Goal: Task Accomplishment & Management: Use online tool/utility

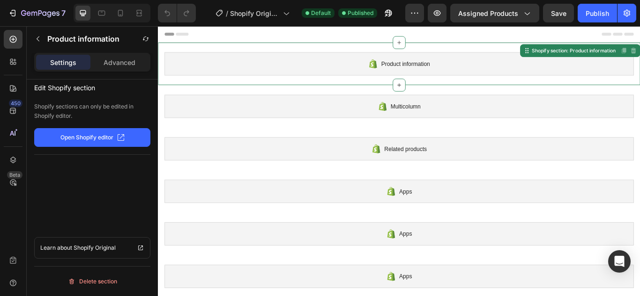
click at [352, 71] on div "Product information" at bounding box center [438, 70] width 547 height 27
click at [105, 64] on p "Advanced" at bounding box center [119, 63] width 32 height 10
click at [76, 63] on p "Settings" at bounding box center [63, 63] width 26 height 10
click at [441, 14] on icon "button" at bounding box center [437, 13] width 7 height 6
click at [41, 38] on icon "button" at bounding box center [37, 38] width 7 height 7
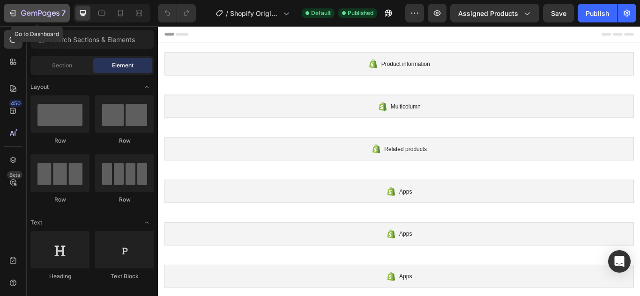
click at [16, 12] on icon "button" at bounding box center [12, 12] width 9 height 9
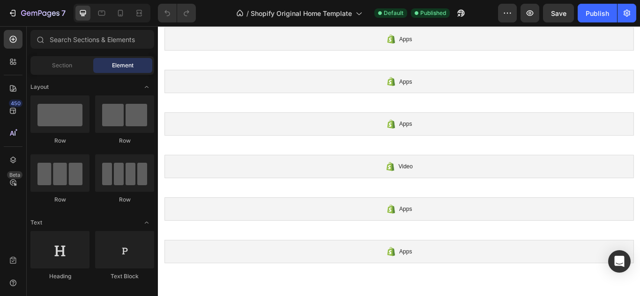
scroll to position [328, 0]
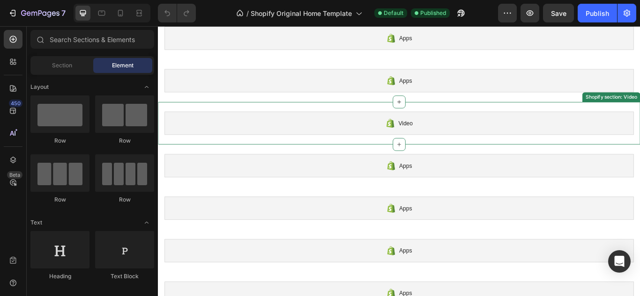
click at [313, 137] on div "Video" at bounding box center [438, 139] width 547 height 27
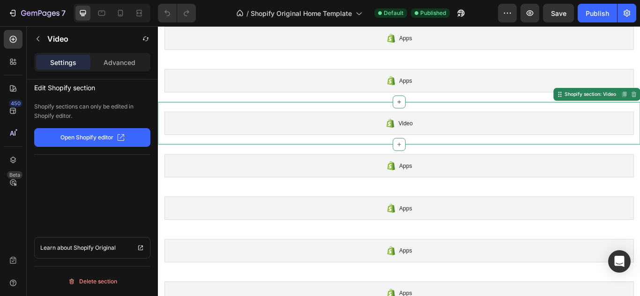
click at [245, 133] on div "Video" at bounding box center [438, 139] width 547 height 27
click at [15, 93] on icon at bounding box center [12, 88] width 9 height 9
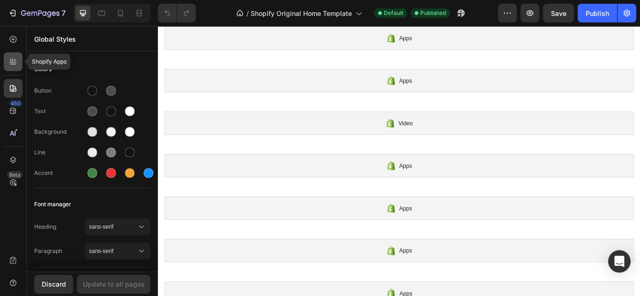
click at [17, 64] on icon at bounding box center [12, 61] width 9 height 9
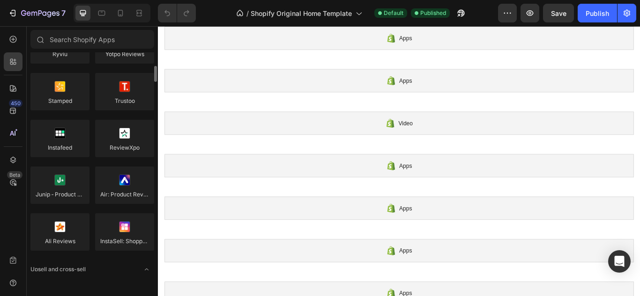
scroll to position [0, 0]
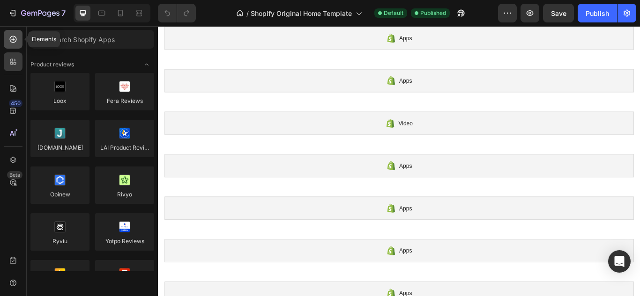
click at [17, 36] on icon at bounding box center [12, 39] width 9 height 9
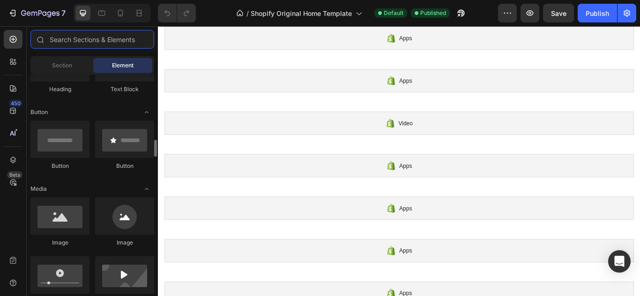
scroll to position [281, 0]
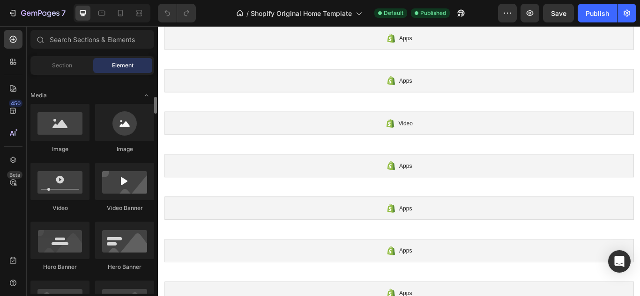
click at [68, 179] on div at bounding box center [59, 181] width 59 height 37
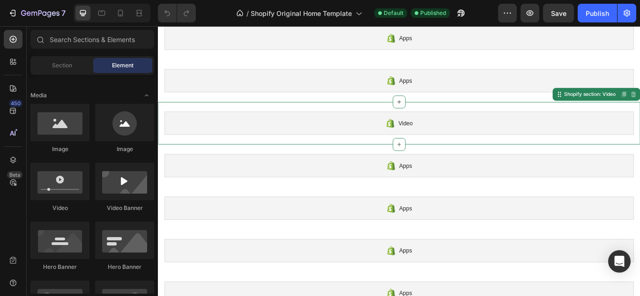
click at [353, 136] on div "Video" at bounding box center [438, 139] width 547 height 27
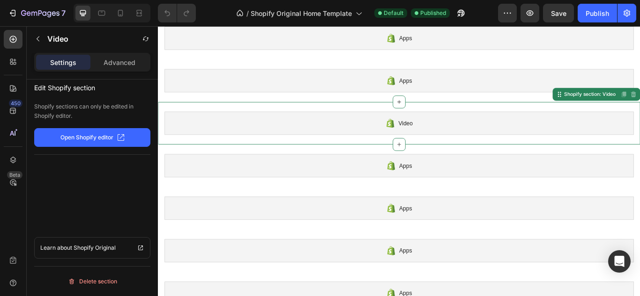
click at [98, 134] on p "Open Shopify editor" at bounding box center [86, 137] width 53 height 8
click at [108, 62] on p "Advanced" at bounding box center [119, 63] width 32 height 10
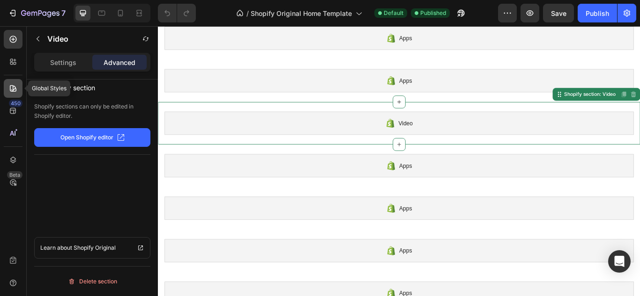
click at [10, 92] on icon at bounding box center [12, 88] width 9 height 9
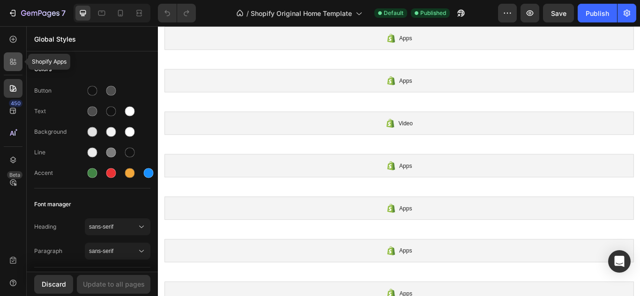
click at [12, 64] on icon at bounding box center [11, 63] width 3 height 3
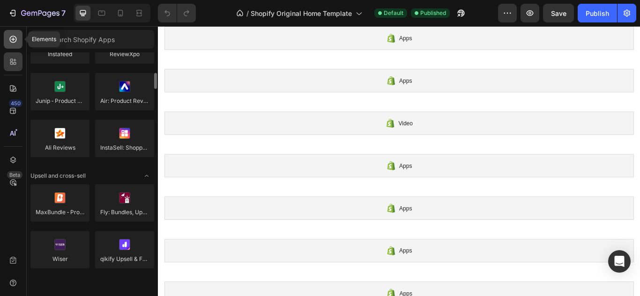
click at [19, 40] on div at bounding box center [13, 39] width 19 height 19
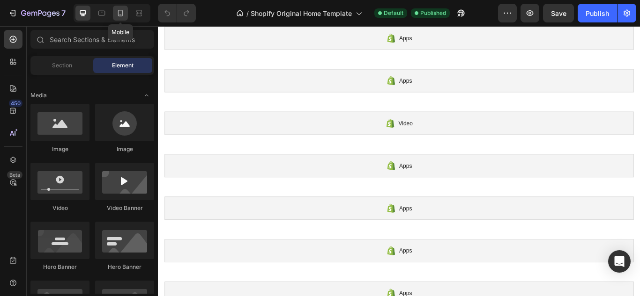
click at [116, 13] on icon at bounding box center [120, 12] width 9 height 9
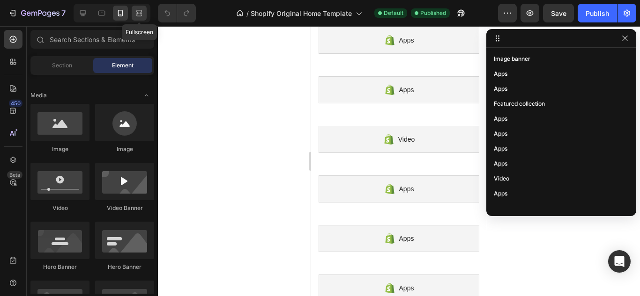
click at [136, 8] on icon at bounding box center [138, 12] width 9 height 9
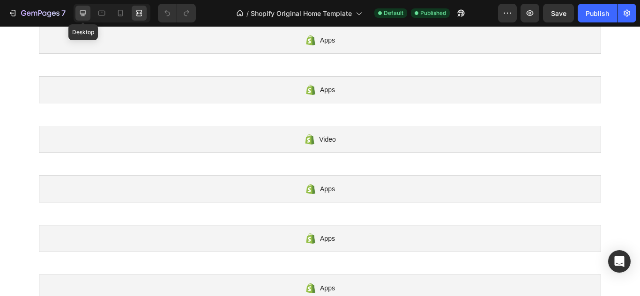
click at [86, 11] on icon at bounding box center [83, 13] width 6 height 6
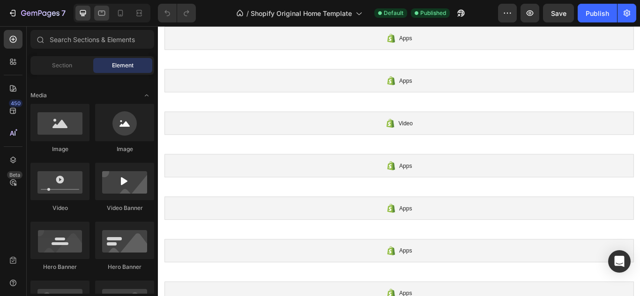
click at [94, 11] on div at bounding box center [112, 13] width 77 height 19
click at [100, 11] on icon at bounding box center [101, 13] width 7 height 5
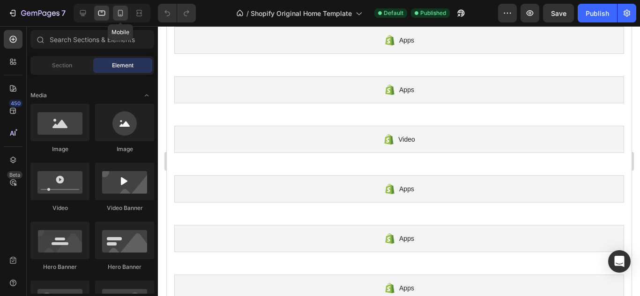
click at [118, 9] on icon at bounding box center [120, 12] width 9 height 9
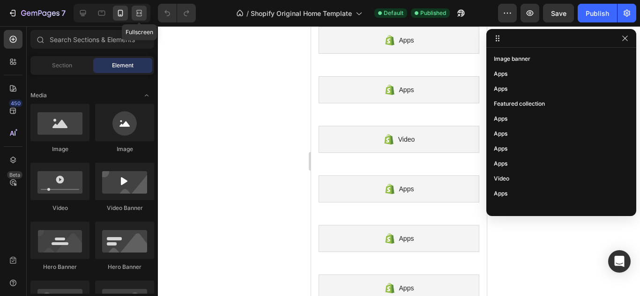
click at [138, 8] on icon at bounding box center [138, 12] width 9 height 9
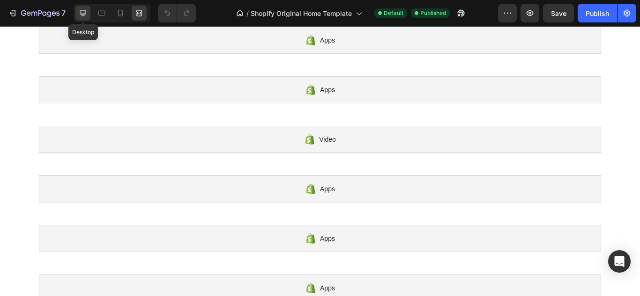
click at [85, 11] on icon at bounding box center [82, 12] width 9 height 9
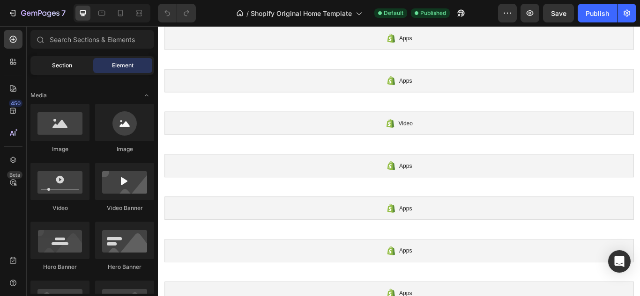
click at [69, 65] on span "Section" at bounding box center [62, 65] width 20 height 8
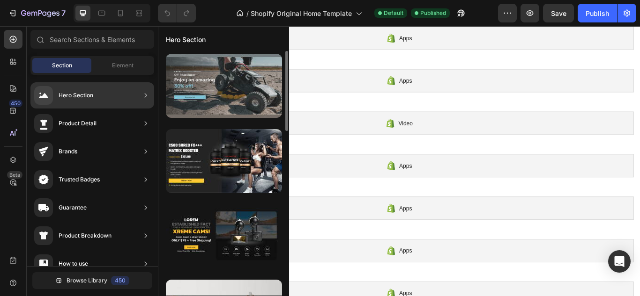
click at [189, 73] on div at bounding box center [224, 86] width 116 height 64
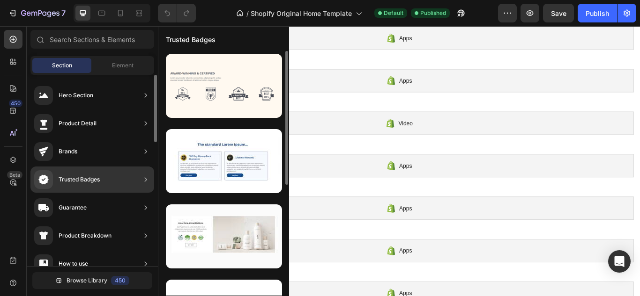
click at [78, 168] on div "Trusted Badges" at bounding box center [92, 180] width 124 height 26
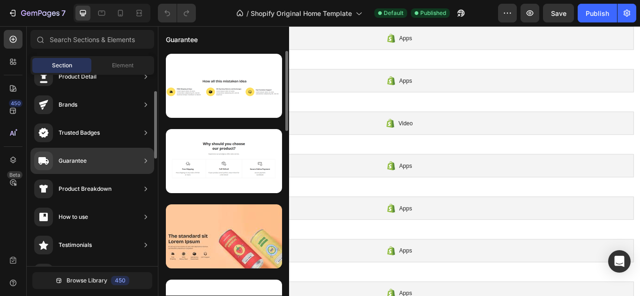
click at [78, 165] on div "Guarantee" at bounding box center [73, 160] width 28 height 9
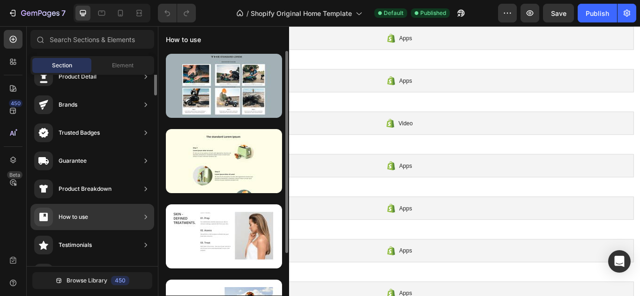
scroll to position [0, 0]
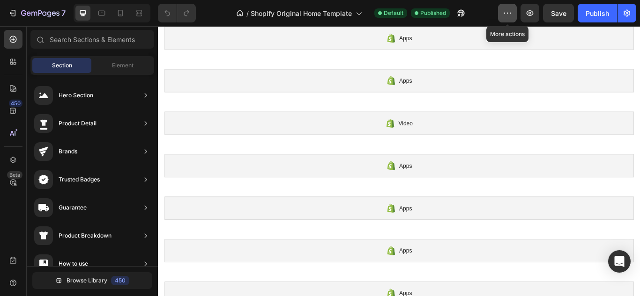
click at [502, 13] on icon "button" at bounding box center [506, 12] width 9 height 9
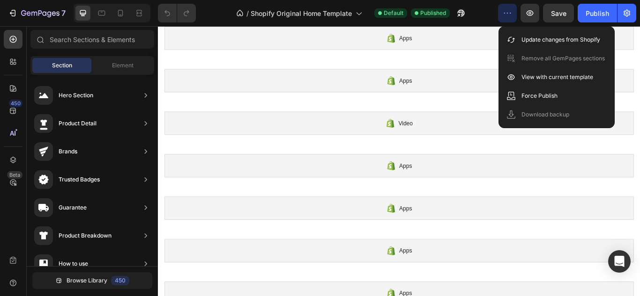
click at [502, 13] on icon "button" at bounding box center [506, 12] width 9 height 9
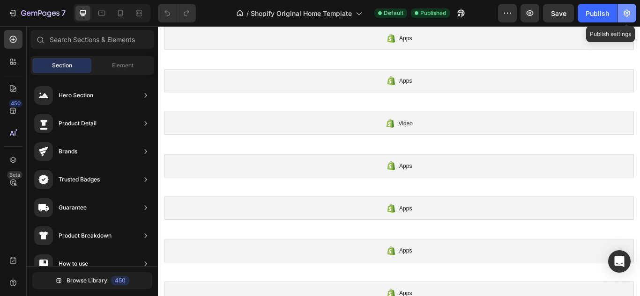
click at [626, 10] on icon "button" at bounding box center [626, 13] width 7 height 7
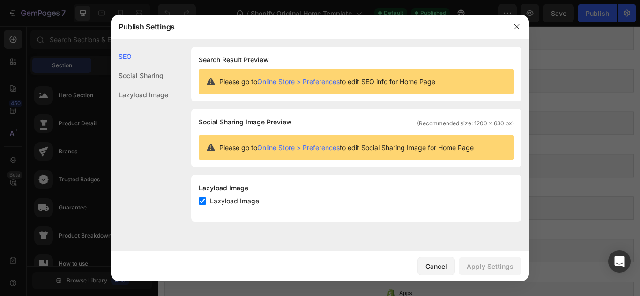
click at [151, 85] on div "Social Sharing" at bounding box center [139, 94] width 57 height 19
click at [159, 92] on div "Lazyload Image" at bounding box center [139, 94] width 57 height 19
click at [511, 29] on button "button" at bounding box center [516, 26] width 15 height 15
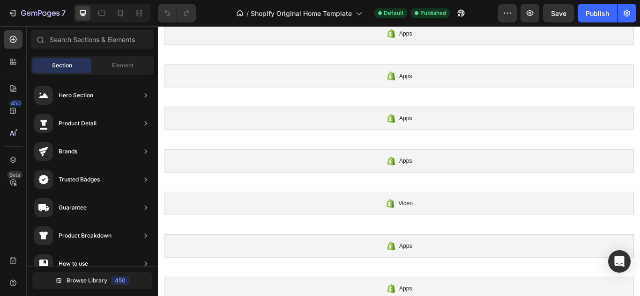
scroll to position [281, 0]
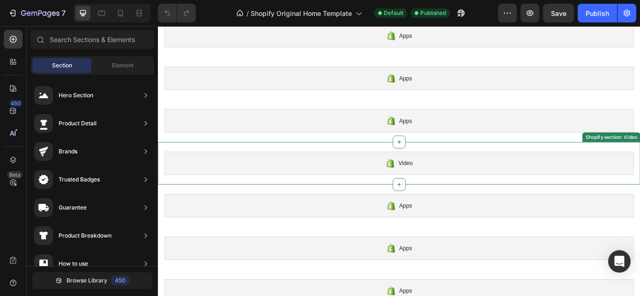
click at [342, 175] on div "Video" at bounding box center [438, 186] width 547 height 27
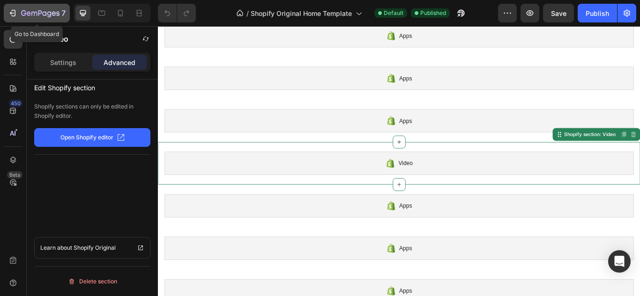
click at [12, 12] on icon "button" at bounding box center [12, 12] width 9 height 9
